Goal: Information Seeking & Learning: Find specific fact

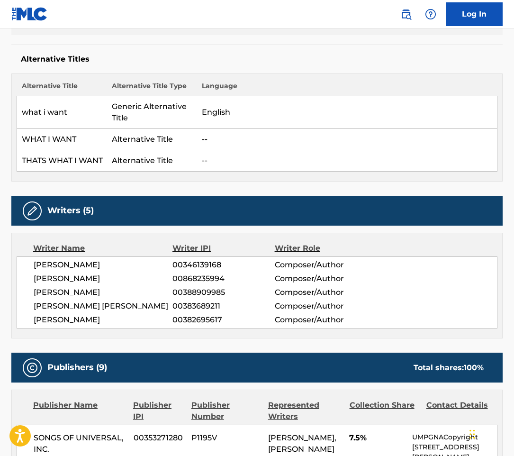
scroll to position [237, 0]
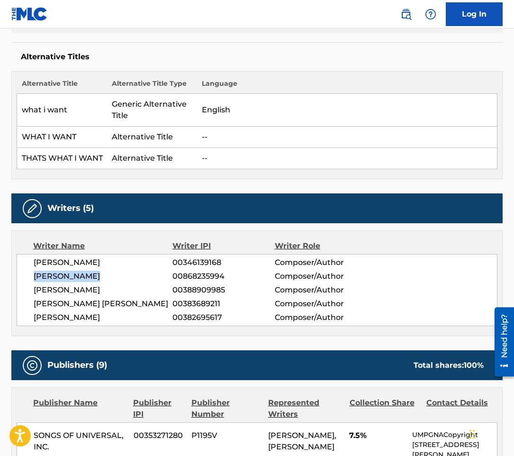
drag, startPoint x: 95, startPoint y: 278, endPoint x: 26, endPoint y: 276, distance: 68.7
click at [26, 276] on div "RYAN B TEDDER 00346139168 Composer/Author BLAKE SLATKIN 00868235994 Composer/Au…" at bounding box center [257, 290] width 481 height 72
copy span "[PERSON_NAME]"
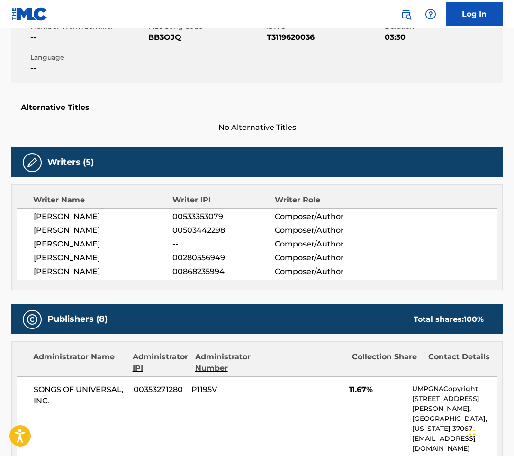
scroll to position [189, 0]
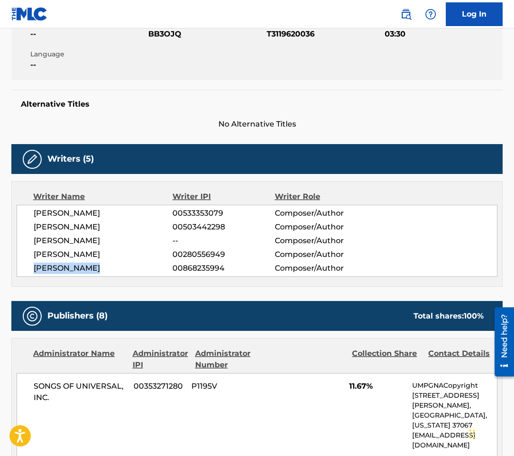
drag, startPoint x: 104, startPoint y: 280, endPoint x: 36, endPoint y: 278, distance: 68.3
click at [36, 274] on span "BLAKE SLATKIN" at bounding box center [103, 267] width 139 height 11
copy span "BLAKE SLATKIN"
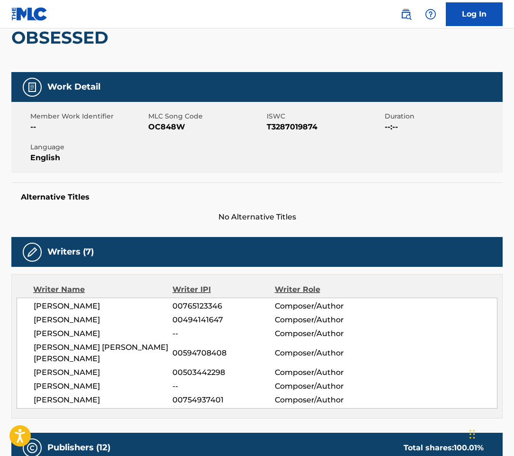
scroll to position [237, 0]
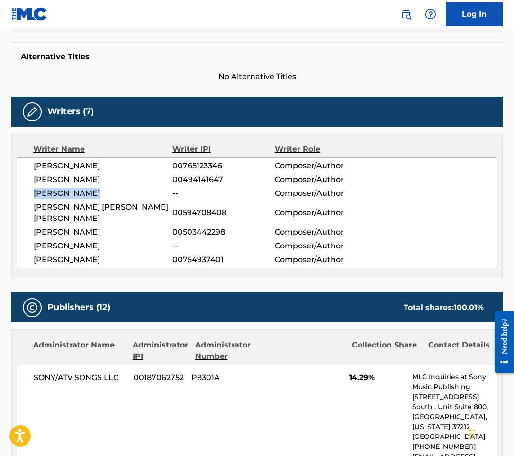
drag, startPoint x: 100, startPoint y: 197, endPoint x: 16, endPoint y: 194, distance: 83.9
click at [16, 194] on div "Writer Name Writer IPI Writer Role MADISON EMIKO LOVE 00765123346 Composer/Auth…" at bounding box center [256, 206] width 491 height 144
copy span "BLAKE SLATKIN"
drag, startPoint x: 216, startPoint y: 59, endPoint x: 191, endPoint y: 1, distance: 62.8
click at [216, 59] on h5 "Alternative Titles" at bounding box center [257, 56] width 472 height 9
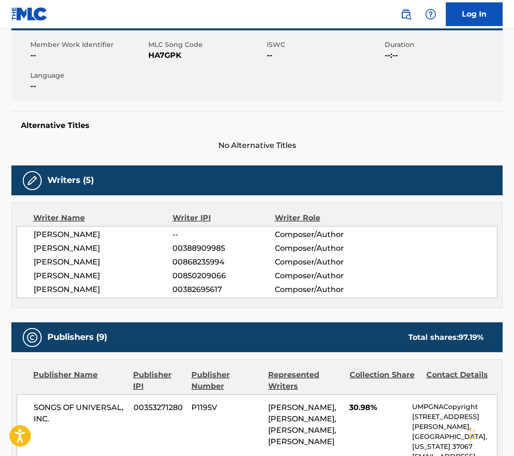
scroll to position [237, 0]
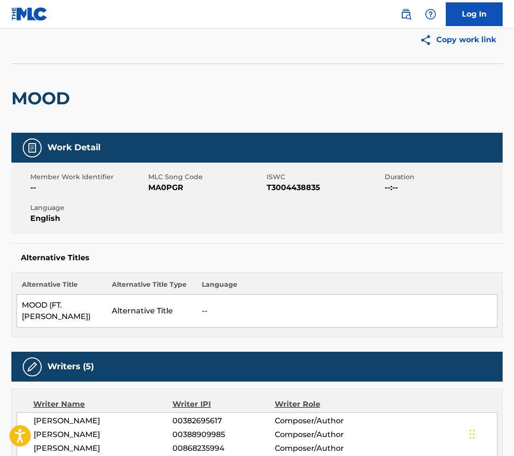
scroll to position [189, 0]
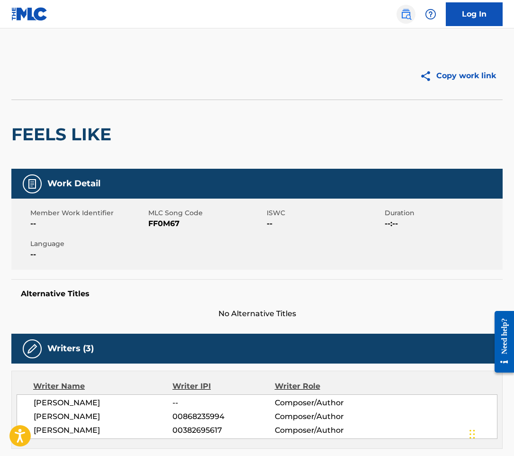
click at [405, 17] on img at bounding box center [405, 14] width 11 height 11
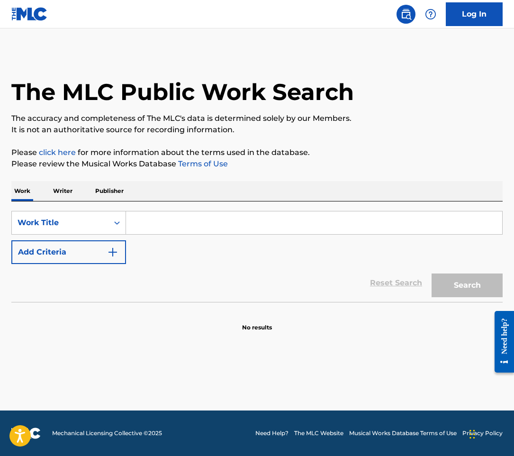
click at [153, 222] on input "Search Form" at bounding box center [314, 222] width 376 height 23
paste input "Montero Hill"
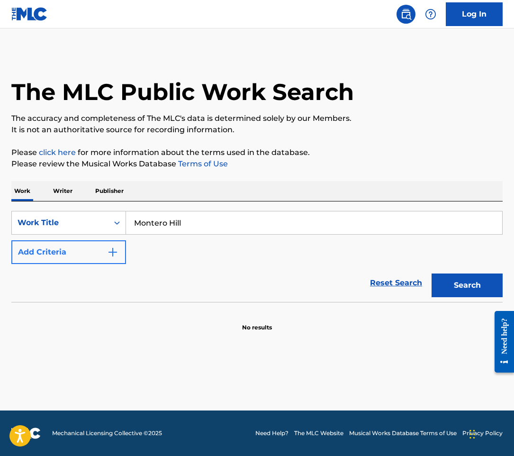
type input "Montero Hill"
click at [117, 246] on button "Add Criteria" at bounding box center [68, 252] width 115 height 24
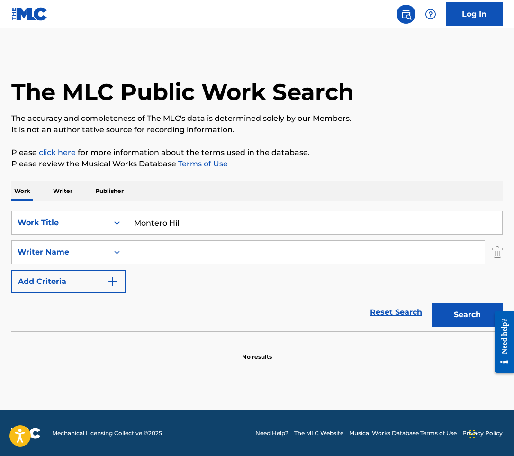
drag, startPoint x: 156, startPoint y: 251, endPoint x: 161, endPoint y: 248, distance: 5.8
click at [156, 251] on input "Search Form" at bounding box center [305, 252] width 359 height 23
paste input "Montero Hill"
type input "Montero Hill"
drag, startPoint x: 190, startPoint y: 223, endPoint x: -10, endPoint y: 216, distance: 200.0
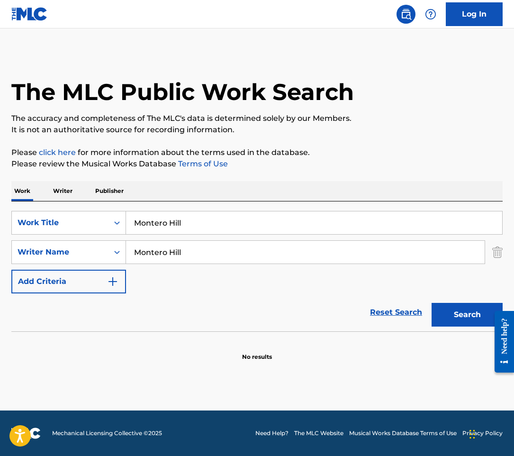
click at [0, 216] on html "Accessibility Screen-Reader Guide, Feedback, and Issue Reporting | New window 0…" at bounding box center [257, 228] width 514 height 456
type input "that's what I want"
click at [431, 303] on button "Search" at bounding box center [466, 315] width 71 height 24
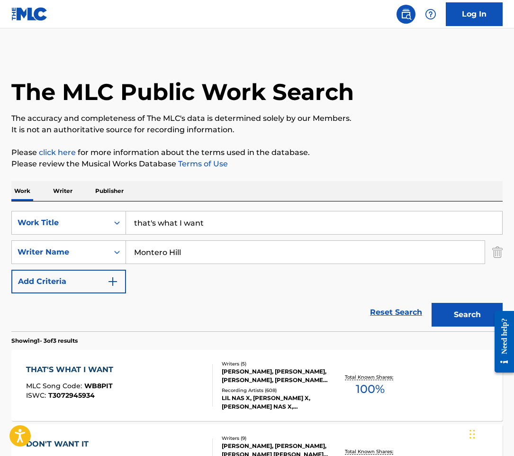
click at [148, 393] on div "THAT'S WHAT I WANT MLC Song Code : WB8PIT ISWC : T3072945934" at bounding box center [119, 385] width 187 height 43
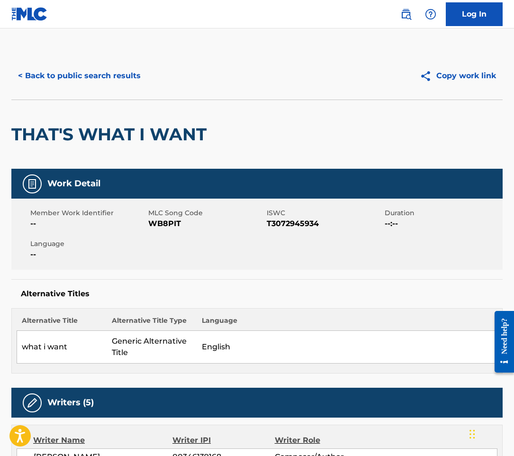
scroll to position [189, 0]
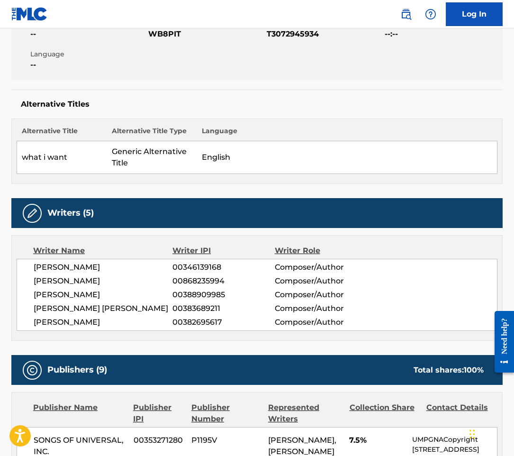
drag, startPoint x: 329, startPoint y: 126, endPoint x: 293, endPoint y: 123, distance: 36.6
click at [329, 126] on th "Language" at bounding box center [347, 133] width 300 height 15
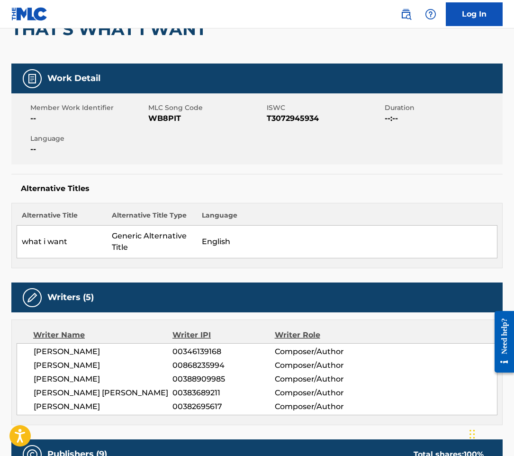
scroll to position [0, 0]
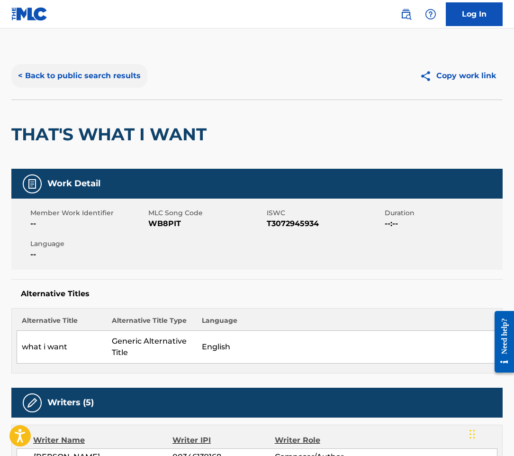
click at [126, 80] on button "< Back to public search results" at bounding box center [79, 76] width 136 height 24
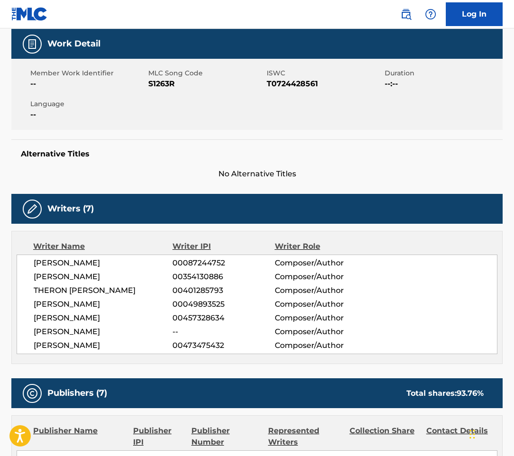
scroll to position [189, 0]
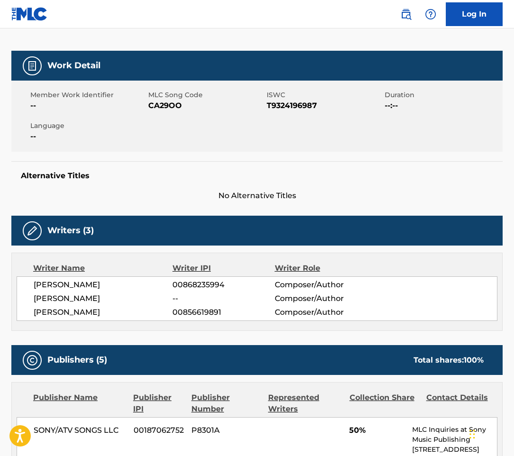
scroll to position [189, 0]
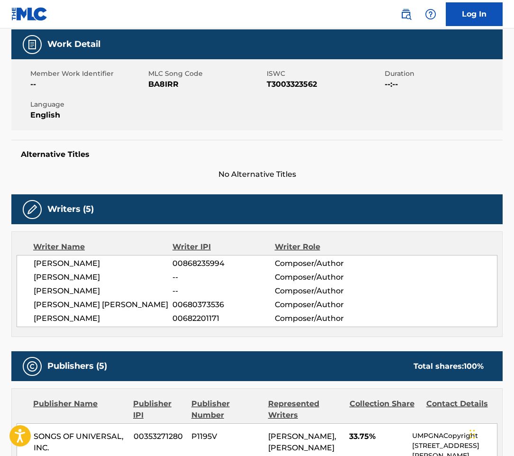
scroll to position [142, 0]
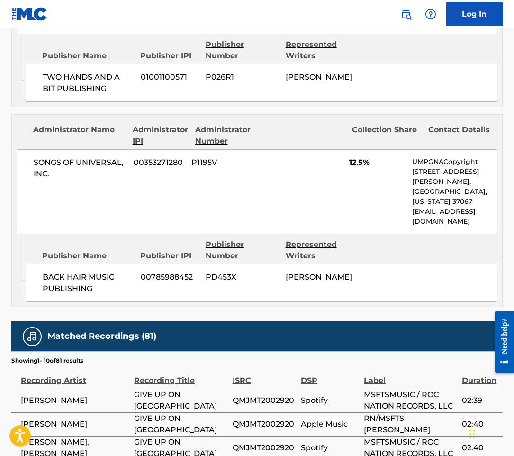
scroll to position [758, 0]
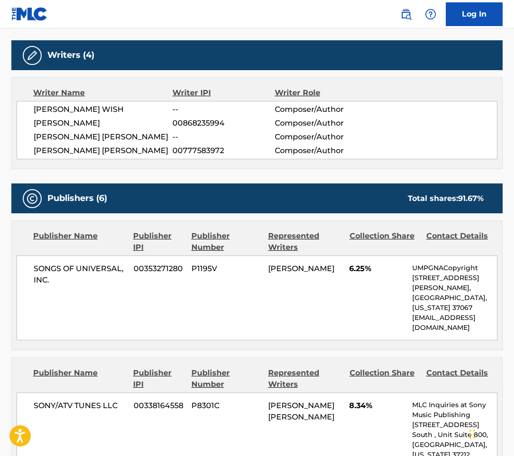
scroll to position [332, 0]
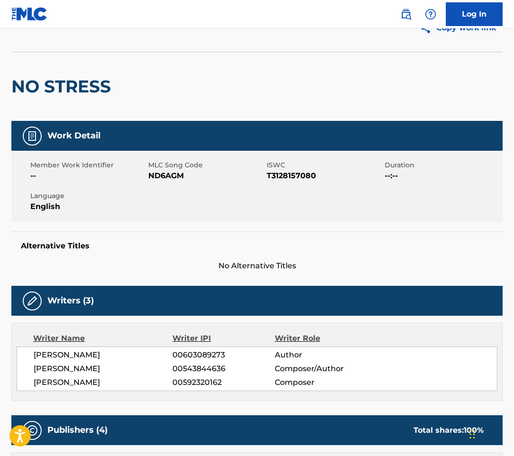
scroll to position [142, 0]
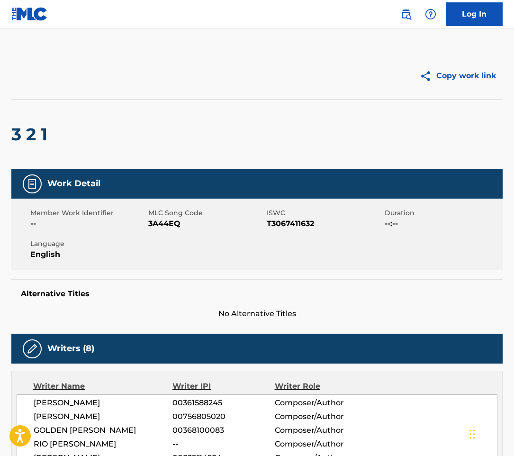
scroll to position [142, 0]
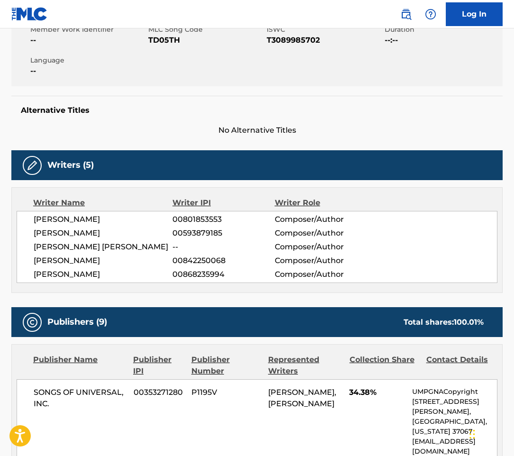
scroll to position [189, 0]
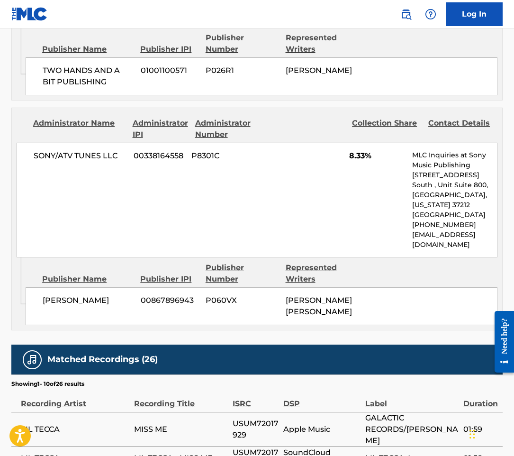
scroll to position [1326, 0]
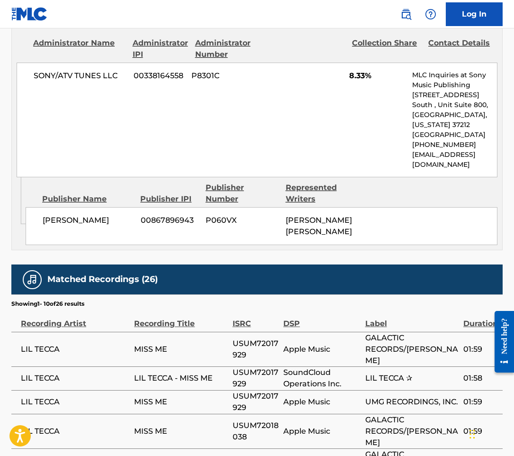
drag, startPoint x: 512, startPoint y: 108, endPoint x: 385, endPoint y: 3, distance: 164.6
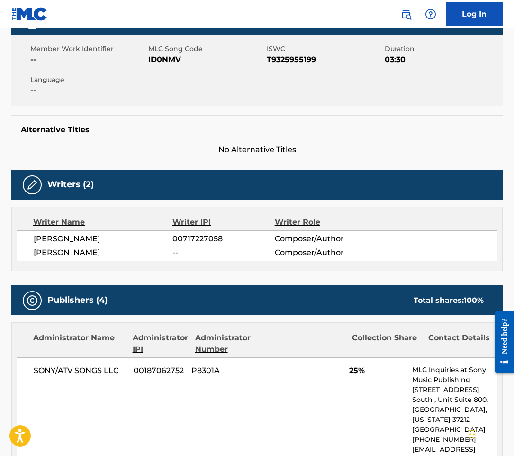
scroll to position [189, 0]
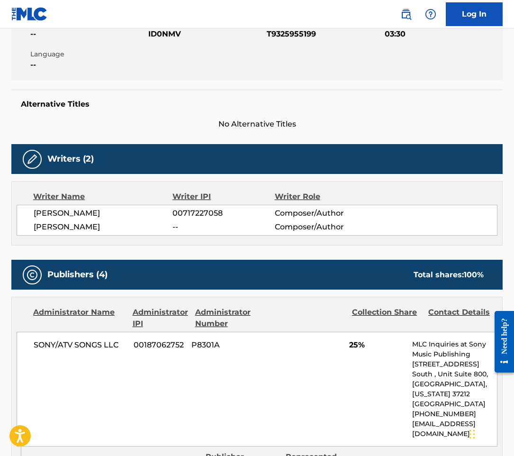
drag, startPoint x: 247, startPoint y: 366, endPoint x: 169, endPoint y: 168, distance: 212.4
click at [247, 366] on div "SONY/ATV SONGS LLC 00187062752 P8301A 25% MLC Inquiries at Sony Music Publishin…" at bounding box center [257, 389] width 481 height 115
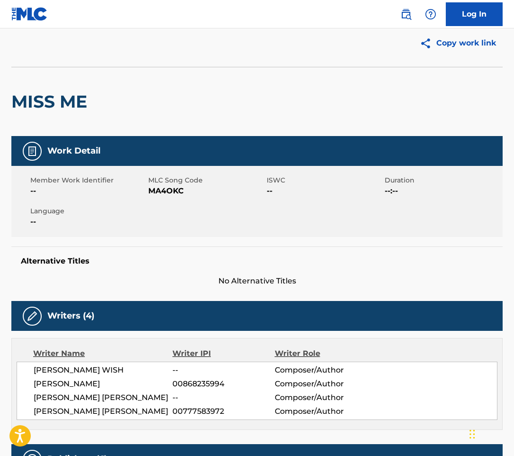
scroll to position [142, 0]
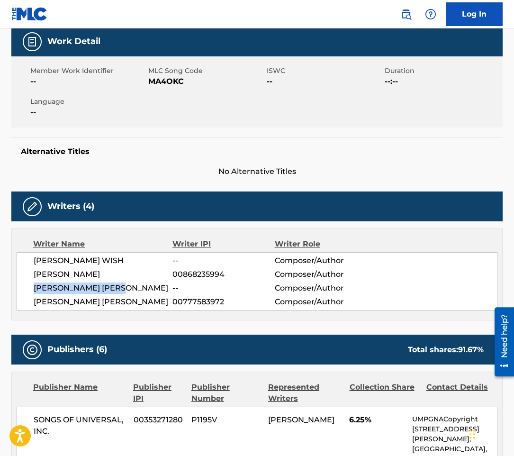
drag, startPoint x: 129, startPoint y: 288, endPoint x: 24, endPoint y: 285, distance: 105.2
click at [24, 285] on div "SAM WISH -- Composer/Author BLAKE SLATKIN 00868235994 Composer/Author TYLER JUS…" at bounding box center [257, 281] width 481 height 58
copy span "[PERSON_NAME] [PERSON_NAME]"
drag, startPoint x: 414, startPoint y: 137, endPoint x: 238, endPoint y: 53, distance: 195.3
click at [414, 137] on div "Alternative Titles No Alternative Titles" at bounding box center [256, 157] width 491 height 40
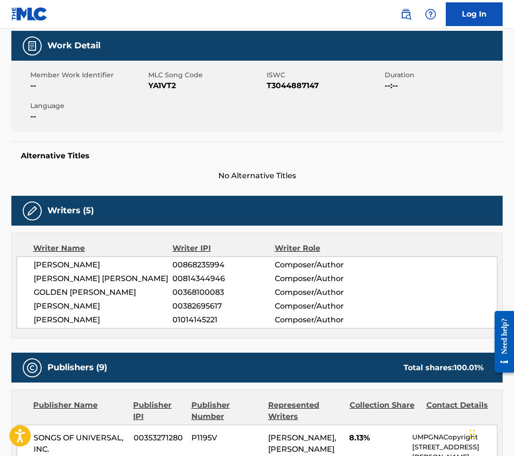
scroll to position [142, 0]
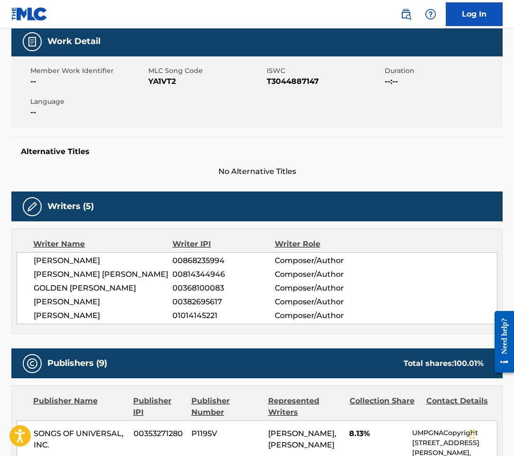
drag, startPoint x: 503, startPoint y: 256, endPoint x: 460, endPoint y: 216, distance: 58.3
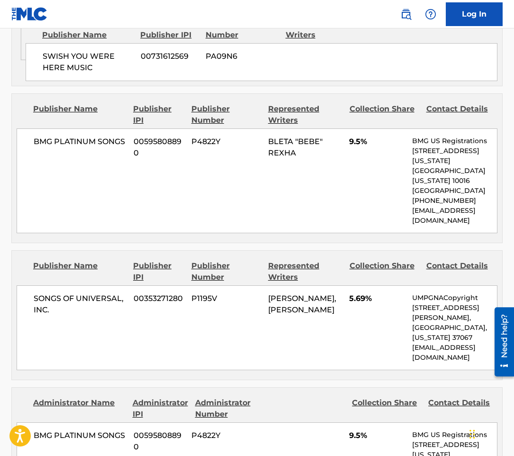
scroll to position [758, 0]
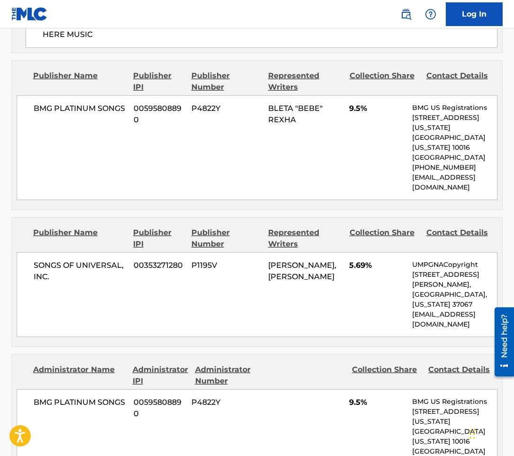
drag, startPoint x: 228, startPoint y: 178, endPoint x: 225, endPoint y: 187, distance: 9.4
click at [228, 178] on div "BMG PLATINUM SONGS 00595808890 P4822Y BLETA "BEBE" REXHA 9.5% BMG US Registrati…" at bounding box center [257, 147] width 481 height 105
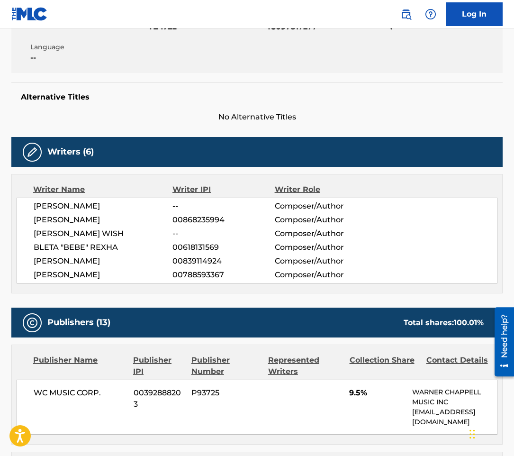
scroll to position [0, 0]
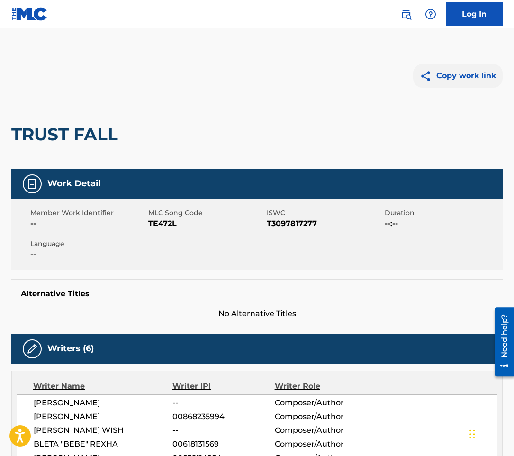
click at [438, 71] on button "Copy work link" at bounding box center [458, 76] width 90 height 24
click at [411, 17] on img at bounding box center [405, 14] width 11 height 11
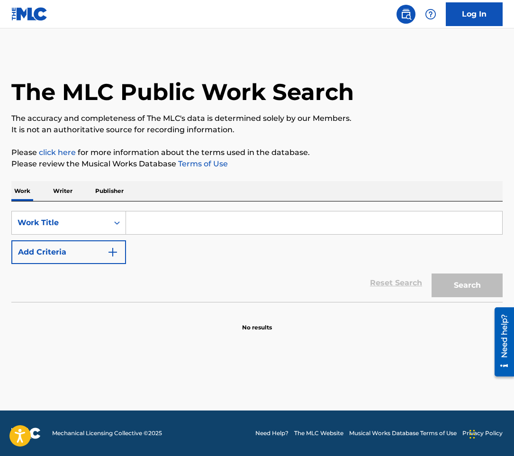
click at [150, 223] on input "Search Form" at bounding box center [314, 222] width 376 height 23
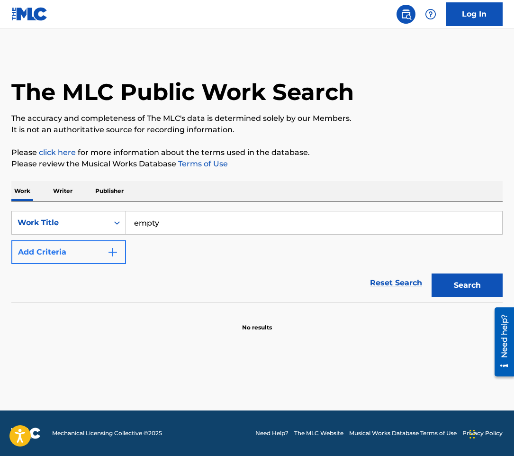
type input "empty"
click at [74, 255] on button "Add Criteria" at bounding box center [68, 252] width 115 height 24
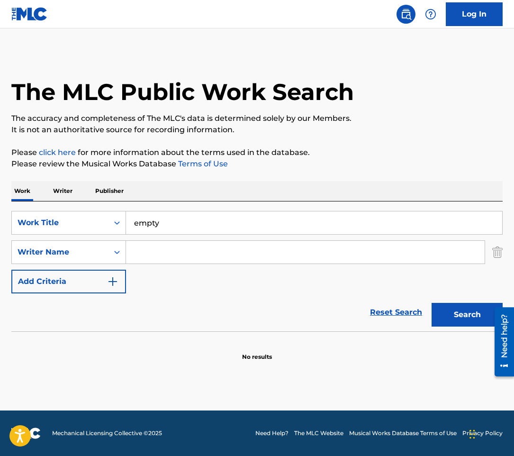
click at [178, 250] on input "Search Form" at bounding box center [305, 252] width 359 height 23
type input "mira"
click at [431, 303] on button "Search" at bounding box center [466, 315] width 71 height 24
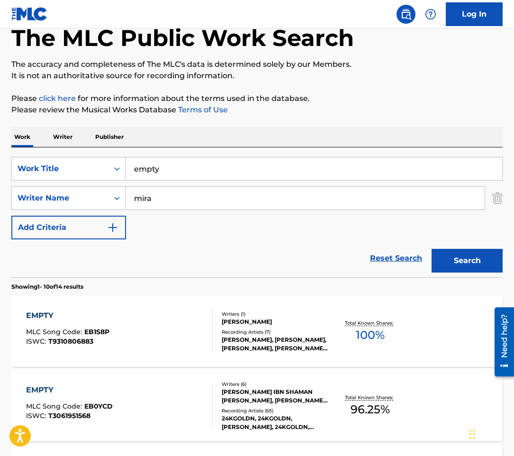
scroll to position [189, 0]
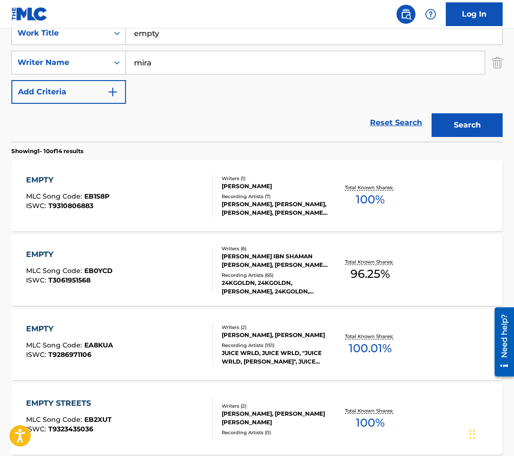
click at [161, 198] on div "EMPTY MLC Song Code : EB1S8P ISWC : T9310806883" at bounding box center [119, 195] width 187 height 43
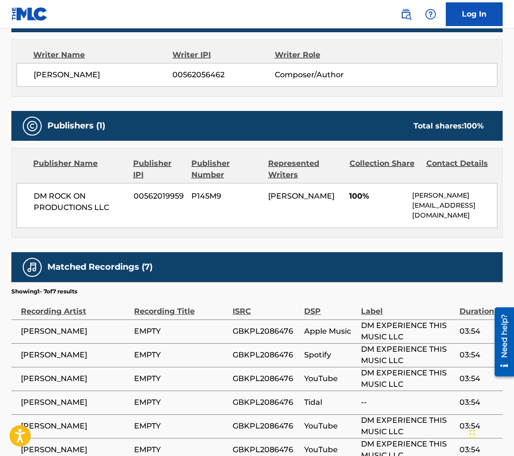
scroll to position [332, 0]
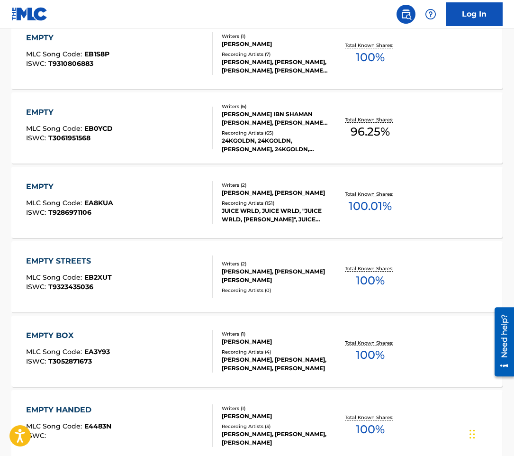
scroll to position [189, 0]
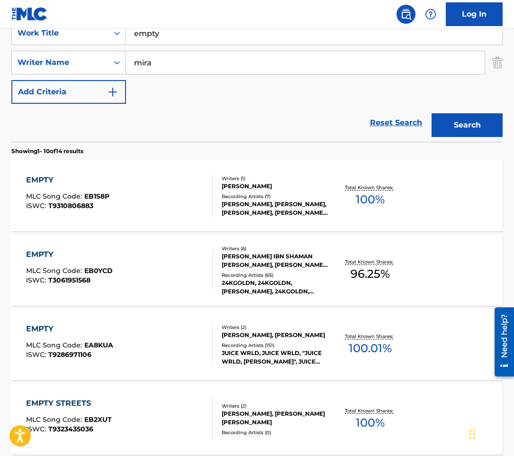
click at [168, 266] on div "EMPTY MLC Song Code : EB0YCD ISWC : T3061951568" at bounding box center [119, 270] width 187 height 43
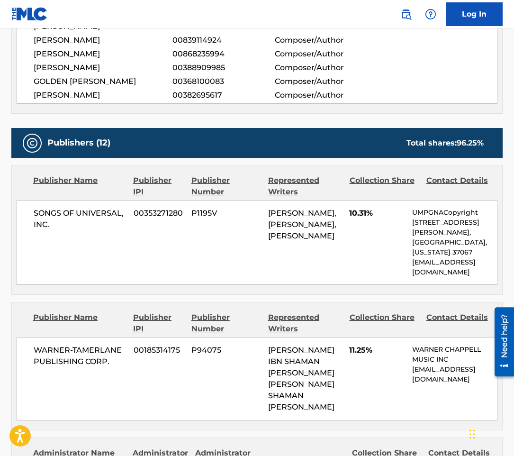
scroll to position [426, 0]
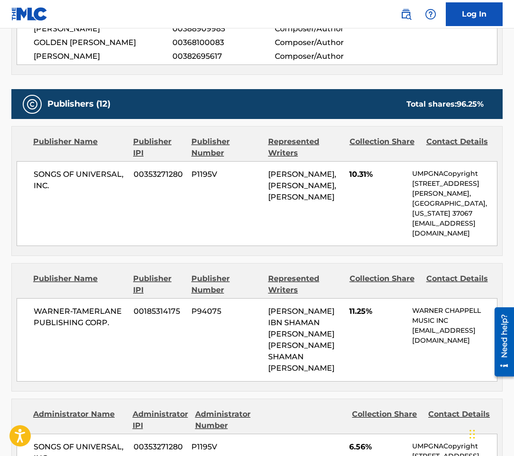
drag, startPoint x: 342, startPoint y: 316, endPoint x: 315, endPoint y: 340, distance: 35.6
click at [342, 317] on div "KHALIF MALIK IBN SHAMAN BROWN, KHALIF MALIK IBN SHAMAN BROWN" at bounding box center [305, 339] width 74 height 68
click at [287, 352] on div "WARNER-TAMERLANE PUBLISHING CORP. 00185314175 P94075 KHALIF MALIK IBN SHAMAN BR…" at bounding box center [257, 339] width 481 height 83
drag, startPoint x: 305, startPoint y: 240, endPoint x: 287, endPoint y: 239, distance: 18.5
click at [305, 240] on div "SONGS OF UNIVERSAL, INC. 00353271280 P1195V OMER FEDI, BLAKE SLATKIN, NICHOLAS …" at bounding box center [257, 203] width 481 height 85
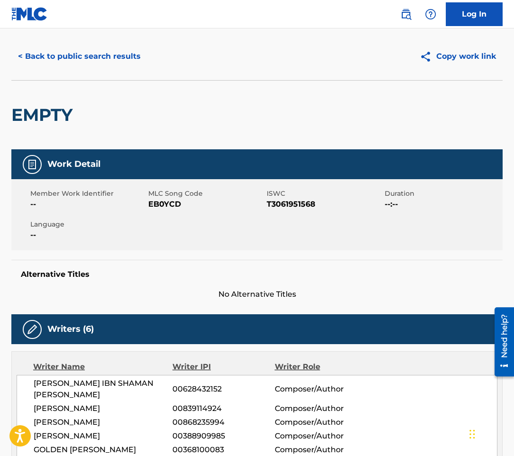
scroll to position [0, 0]
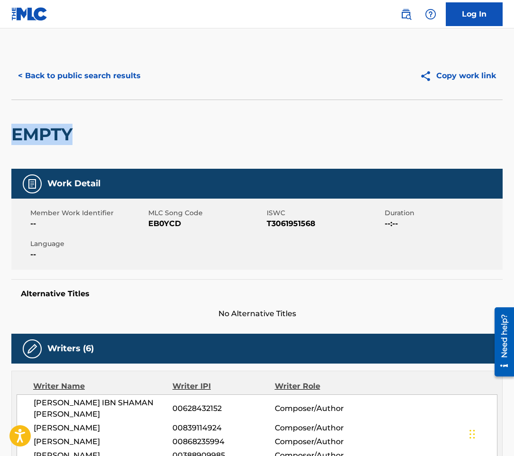
drag, startPoint x: 122, startPoint y: 138, endPoint x: -35, endPoint y: 135, distance: 156.8
click at [0, 135] on html "Accessibility Screen-Reader Guide, Feedback, and Issue Reporting | New window 0…" at bounding box center [257, 228] width 514 height 456
copy h2 "EMPTY"
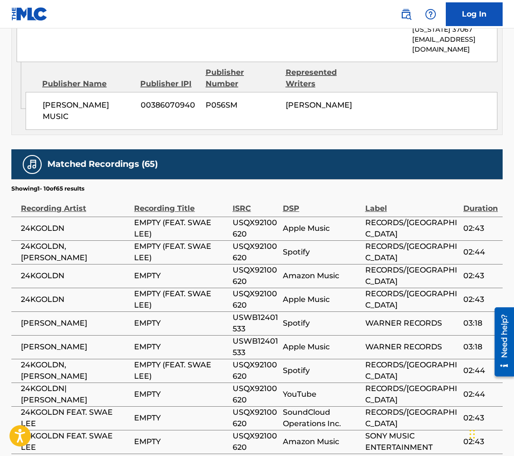
scroll to position [2579, 0]
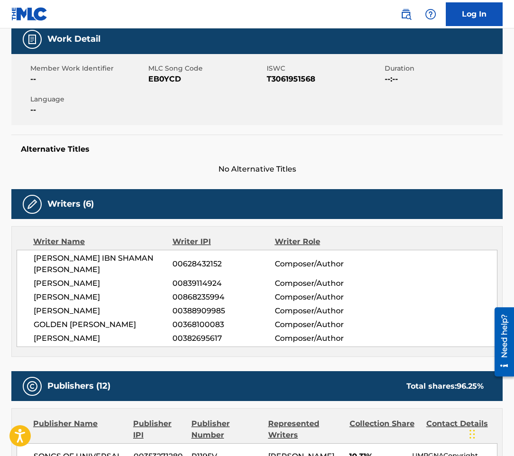
scroll to position [0, 0]
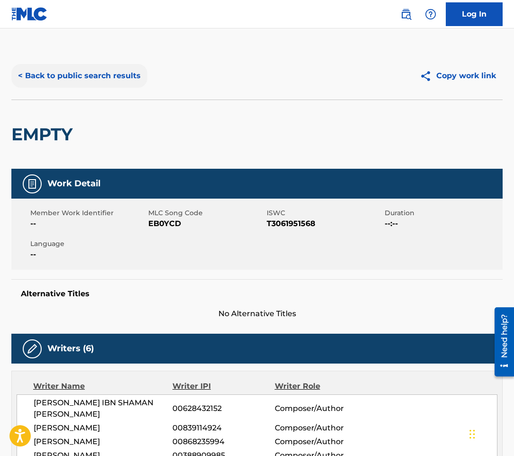
click at [99, 73] on button "< Back to public search results" at bounding box center [79, 76] width 136 height 24
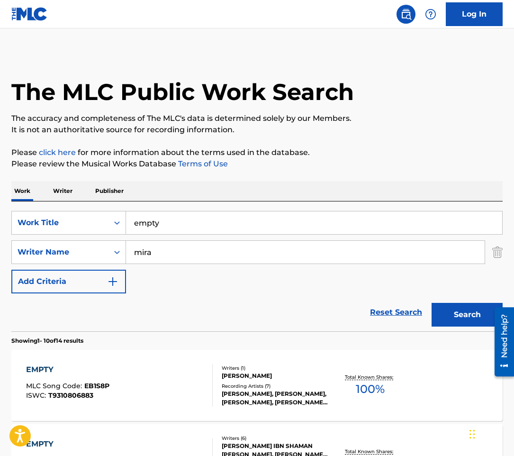
click at [71, 189] on p "Writer" at bounding box center [62, 191] width 25 height 20
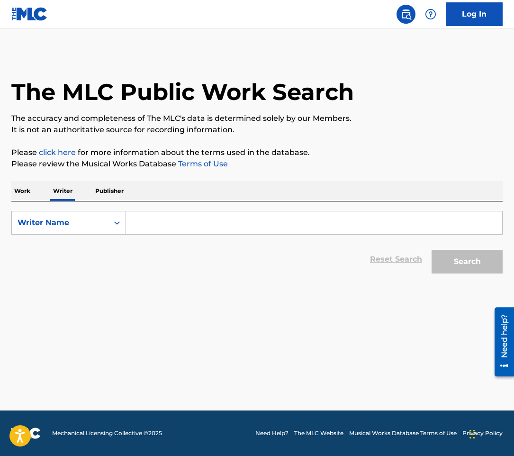
click at [156, 222] on input "Search Form" at bounding box center [314, 222] width 376 height 23
paste input "EMPTY"
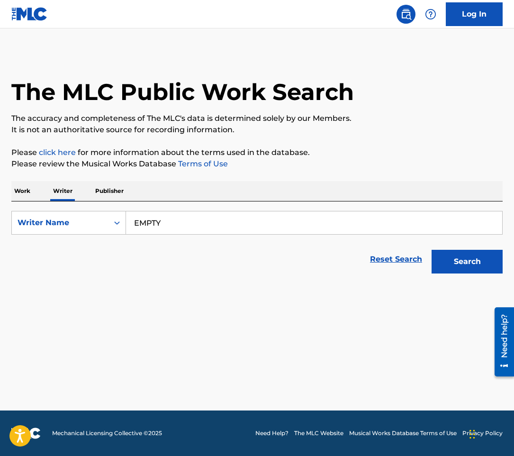
drag, startPoint x: 180, startPoint y: 220, endPoint x: 23, endPoint y: 189, distance: 160.3
click at [70, 202] on div "SearchWithCriteria615a5976-32c0-443e-b43e-8ce0fb192dd7 Writer Name EMPTY Reset …" at bounding box center [256, 239] width 491 height 77
type input "NICHOLAS MIRA"
click at [431, 250] on button "Search" at bounding box center [466, 262] width 71 height 24
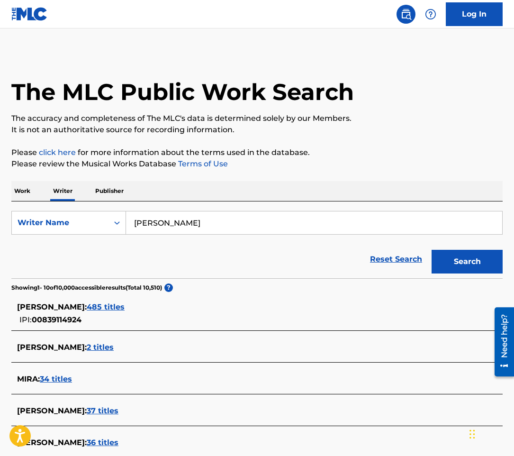
click at [92, 305] on span "485 titles" at bounding box center [106, 306] width 38 height 9
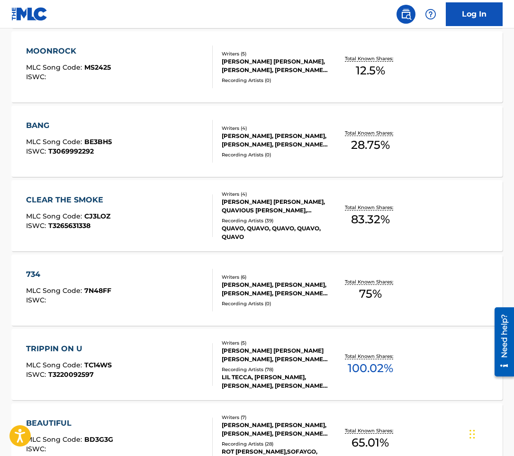
scroll to position [426, 0]
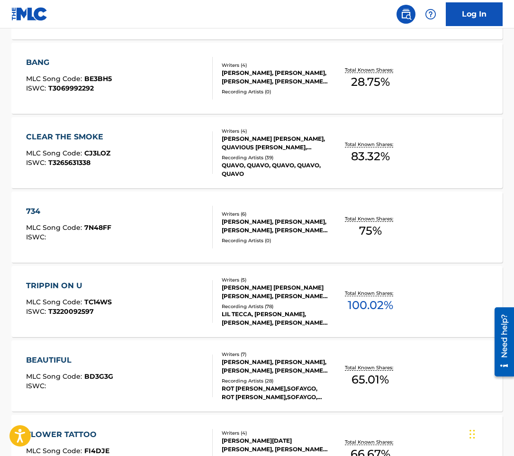
click at [139, 289] on div "TRIPPIN ON U MLC Song Code : TC14WS ISWC : T3220092597" at bounding box center [119, 301] width 187 height 43
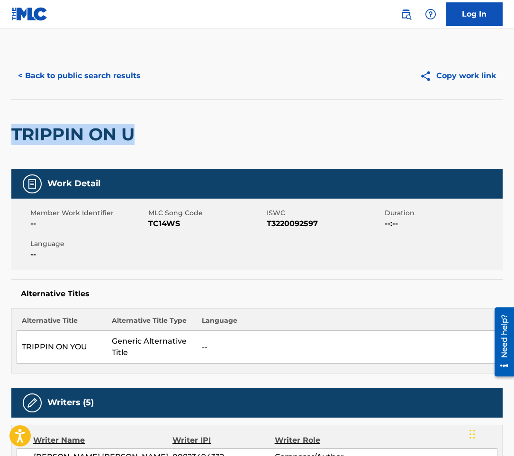
drag, startPoint x: 146, startPoint y: 132, endPoint x: 16, endPoint y: 140, distance: 131.0
click at [16, 140] on div "TRIPPIN ON U" at bounding box center [256, 133] width 491 height 69
copy h2 "TRIPPIN ON U"
drag, startPoint x: 444, startPoint y: 186, endPoint x: 500, endPoint y: 95, distance: 106.6
click at [444, 186] on div "Work Detail" at bounding box center [256, 184] width 491 height 30
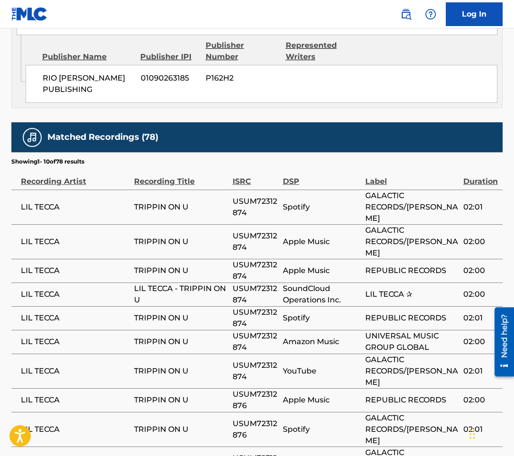
scroll to position [1643, 0]
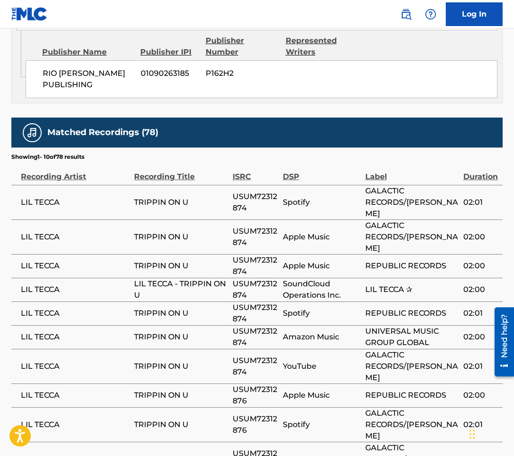
click at [219, 301] on td "TRIPPIN ON U" at bounding box center [183, 313] width 98 height 24
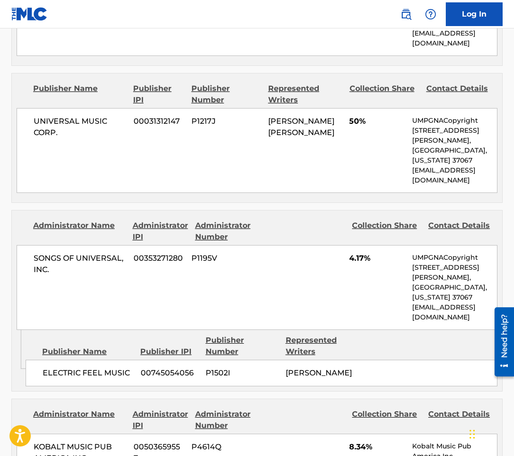
scroll to position [554, 0]
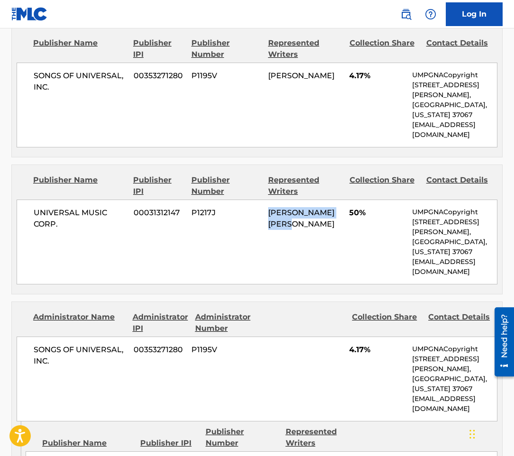
drag, startPoint x: 308, startPoint y: 225, endPoint x: 268, endPoint y: 213, distance: 41.8
click at [269, 213] on div "TYLER JUSTIN SHARPE" at bounding box center [305, 218] width 74 height 23
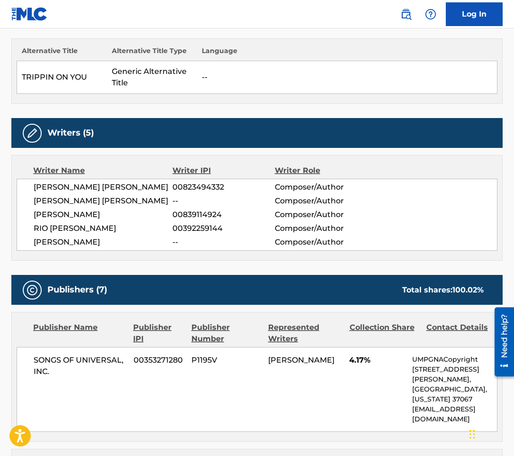
scroll to position [0, 0]
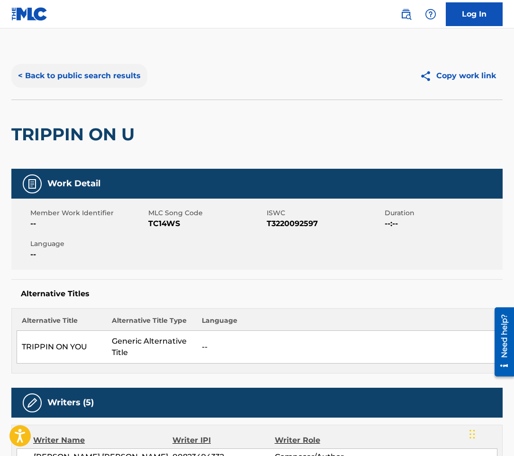
click at [52, 86] on button "< Back to public search results" at bounding box center [79, 76] width 136 height 24
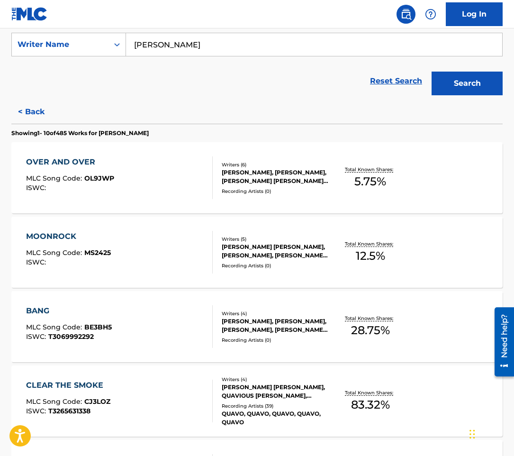
scroll to position [704, 0]
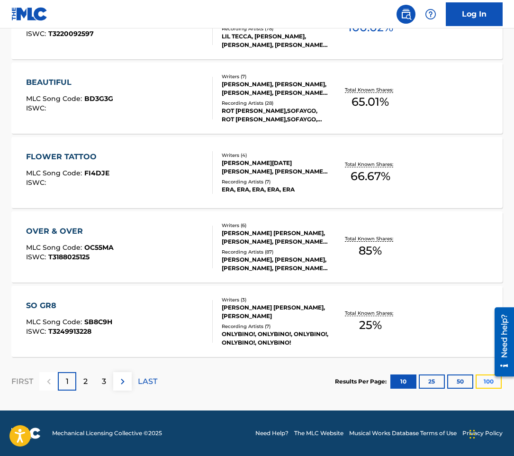
click at [490, 383] on button "100" at bounding box center [489, 381] width 26 height 14
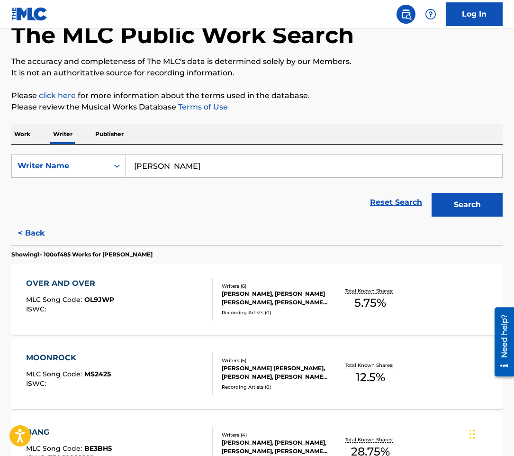
scroll to position [0, 0]
